Goal: Information Seeking & Learning: Learn about a topic

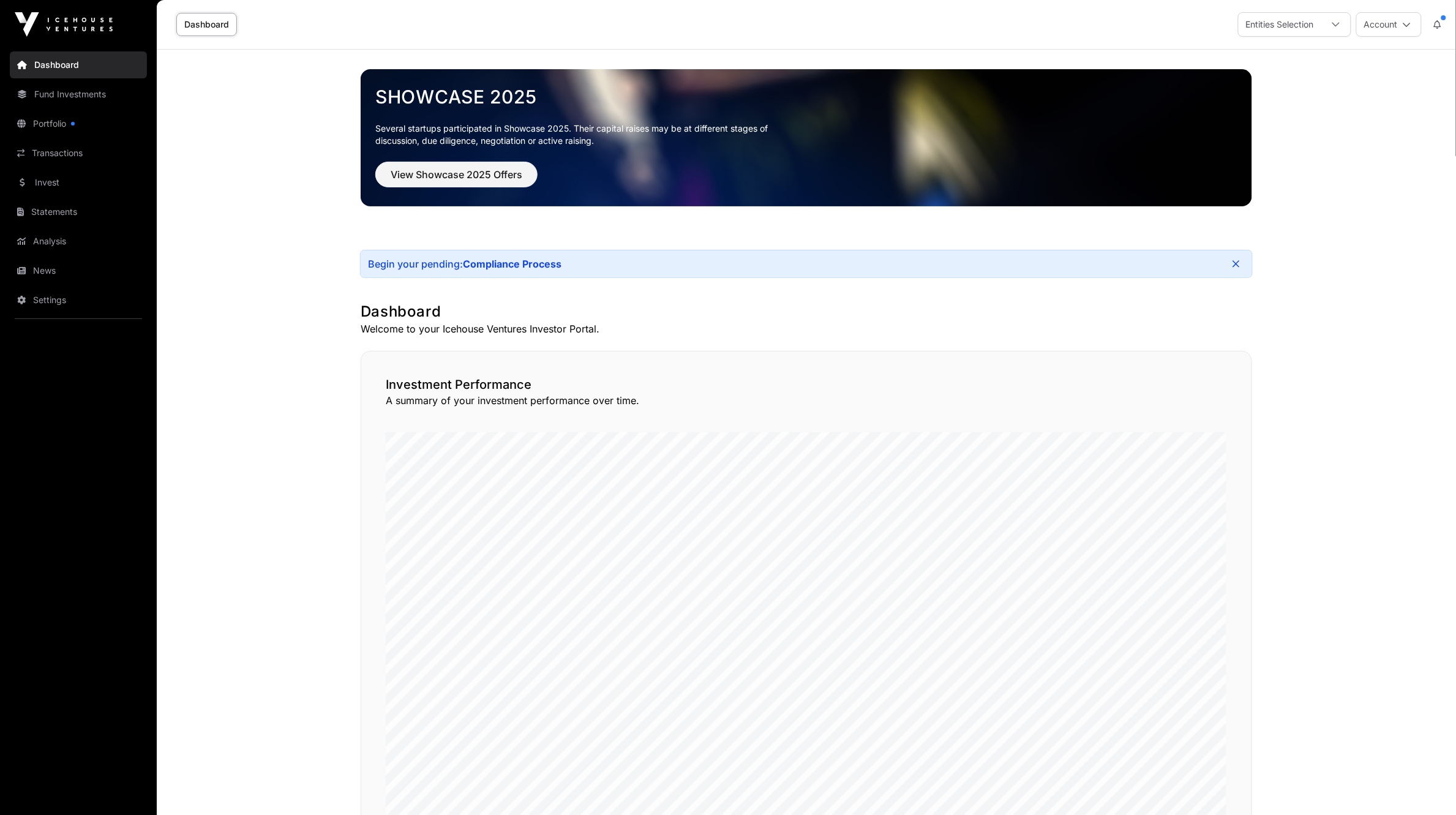
click at [59, 215] on link "Statements" at bounding box center [78, 212] width 137 height 27
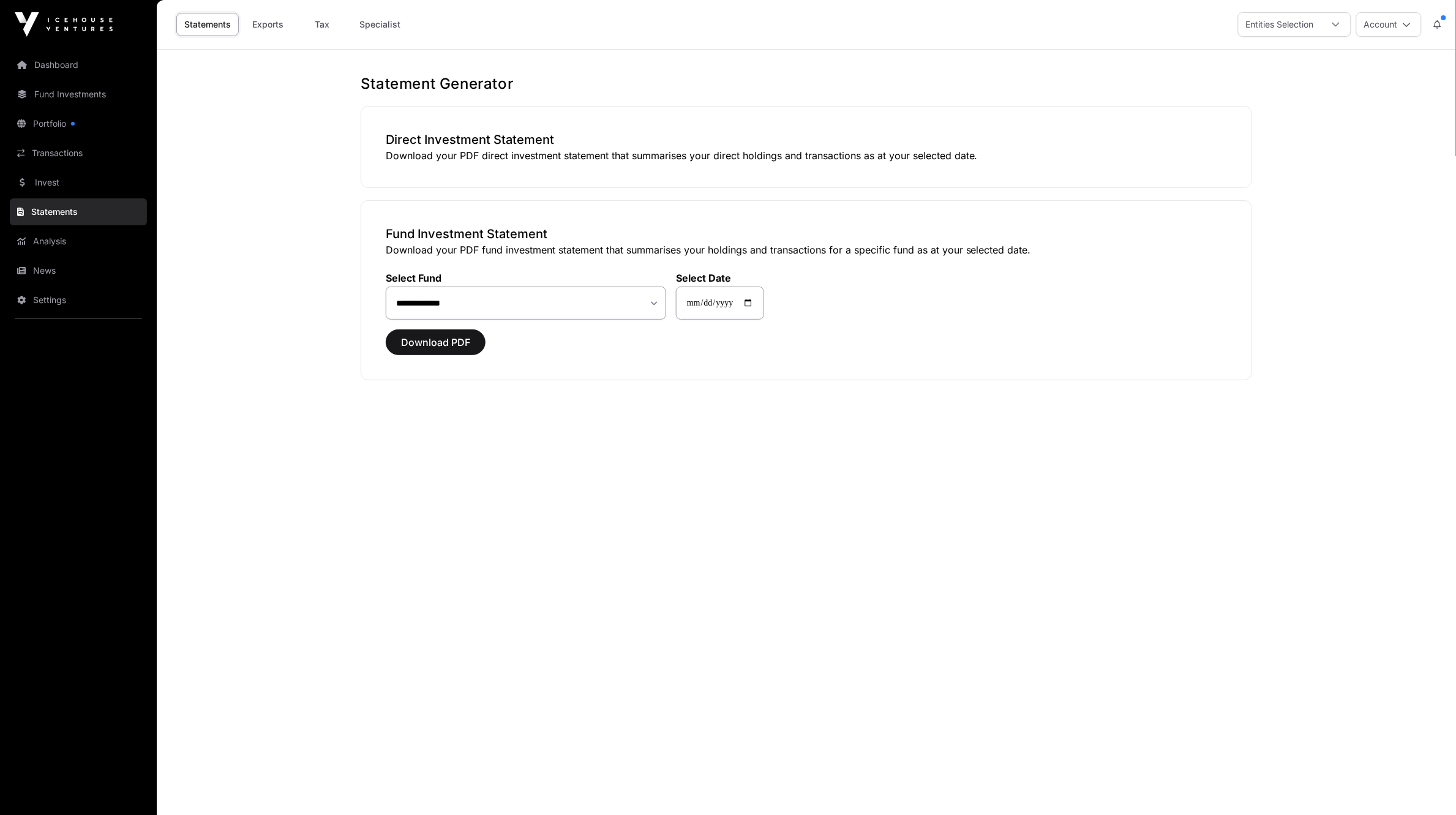
click at [45, 182] on link "Invest" at bounding box center [78, 182] width 137 height 27
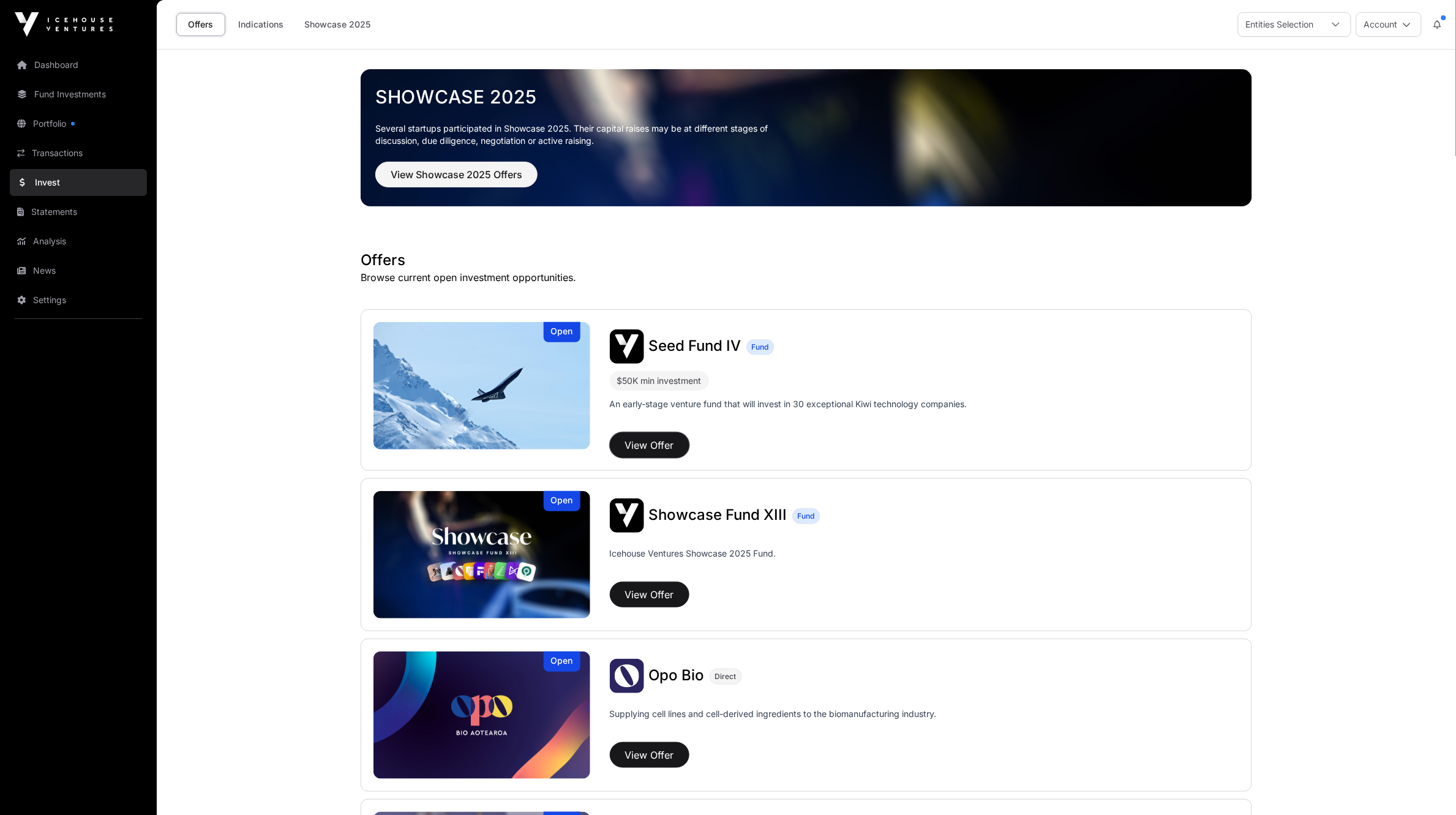
click at [656, 447] on button "View Offer" at bounding box center [650, 445] width 80 height 26
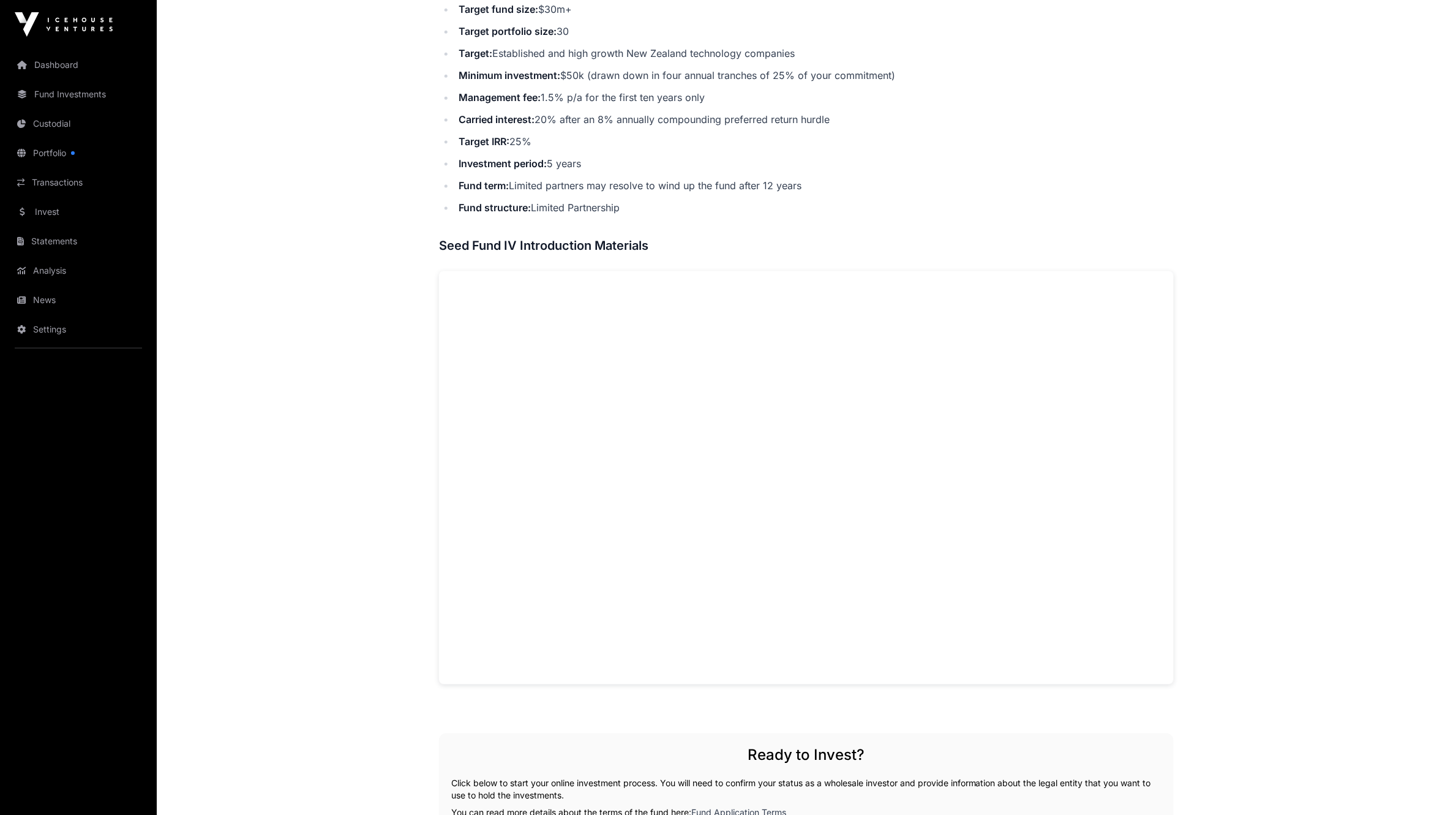
scroll to position [234, 0]
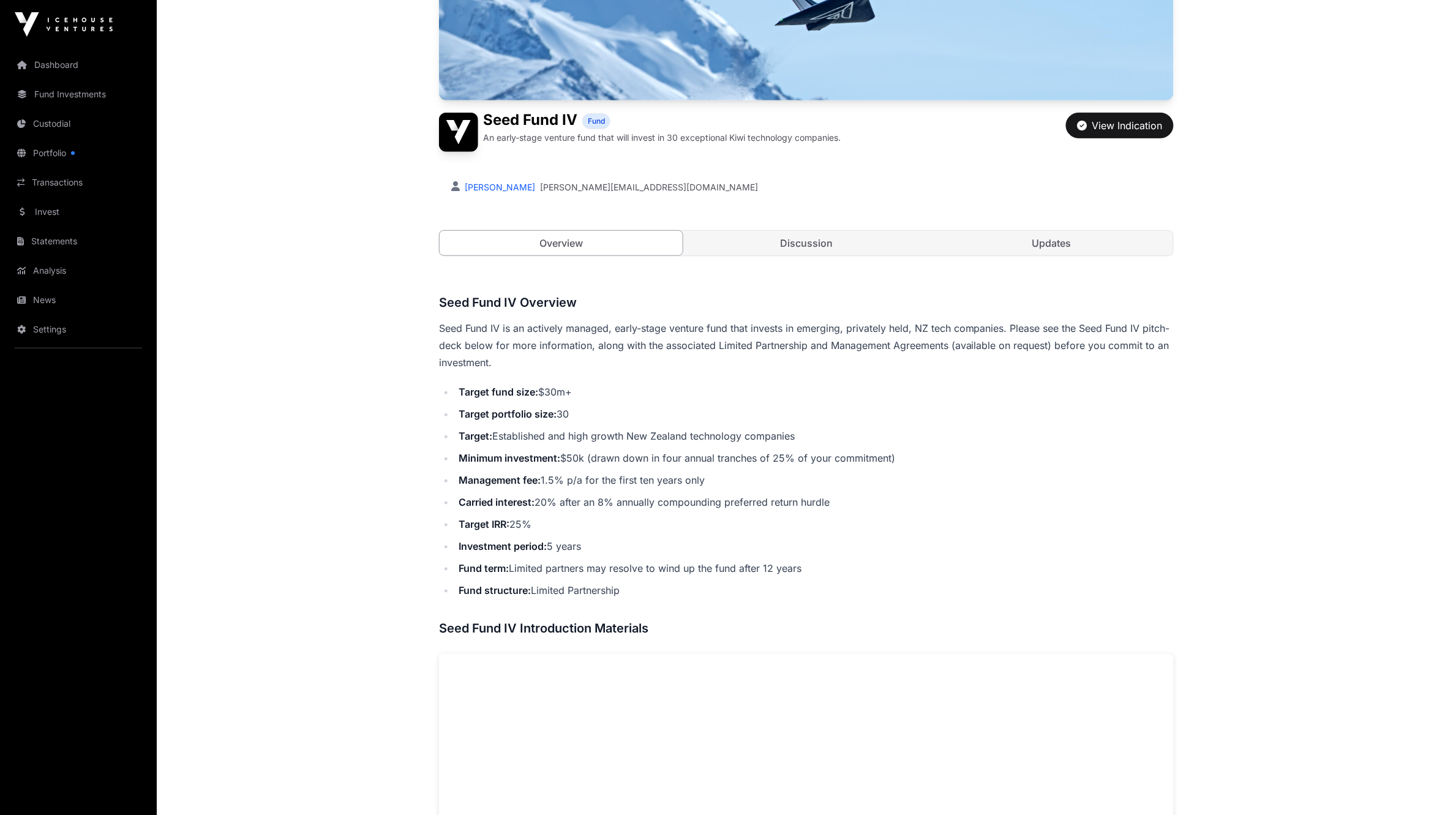
click at [828, 246] on link "Discussion" at bounding box center [807, 243] width 243 height 25
